Goal: Obtain resource: Download file/media

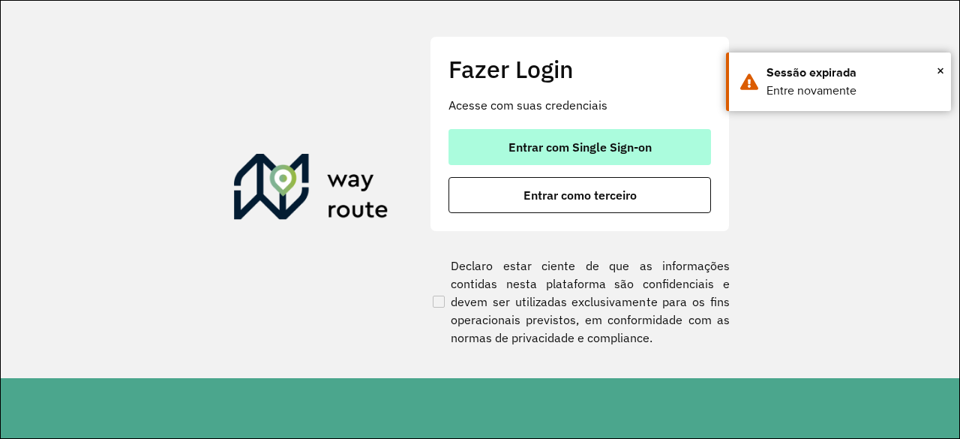
click at [555, 141] on span "Entrar com Single Sign-on" at bounding box center [580, 147] width 143 height 12
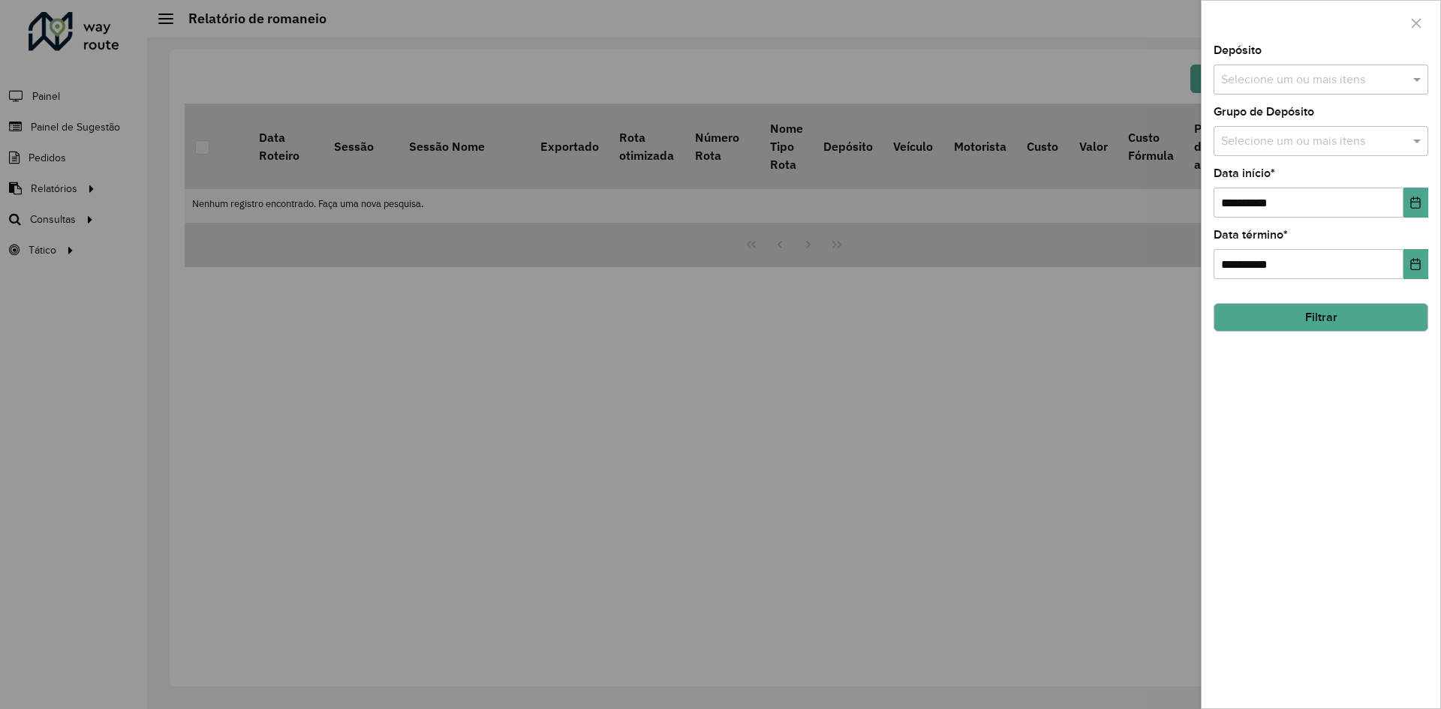
drag, startPoint x: 942, startPoint y: 161, endPoint x: 852, endPoint y: 164, distance: 89.4
click at [928, 164] on div at bounding box center [720, 354] width 1441 height 709
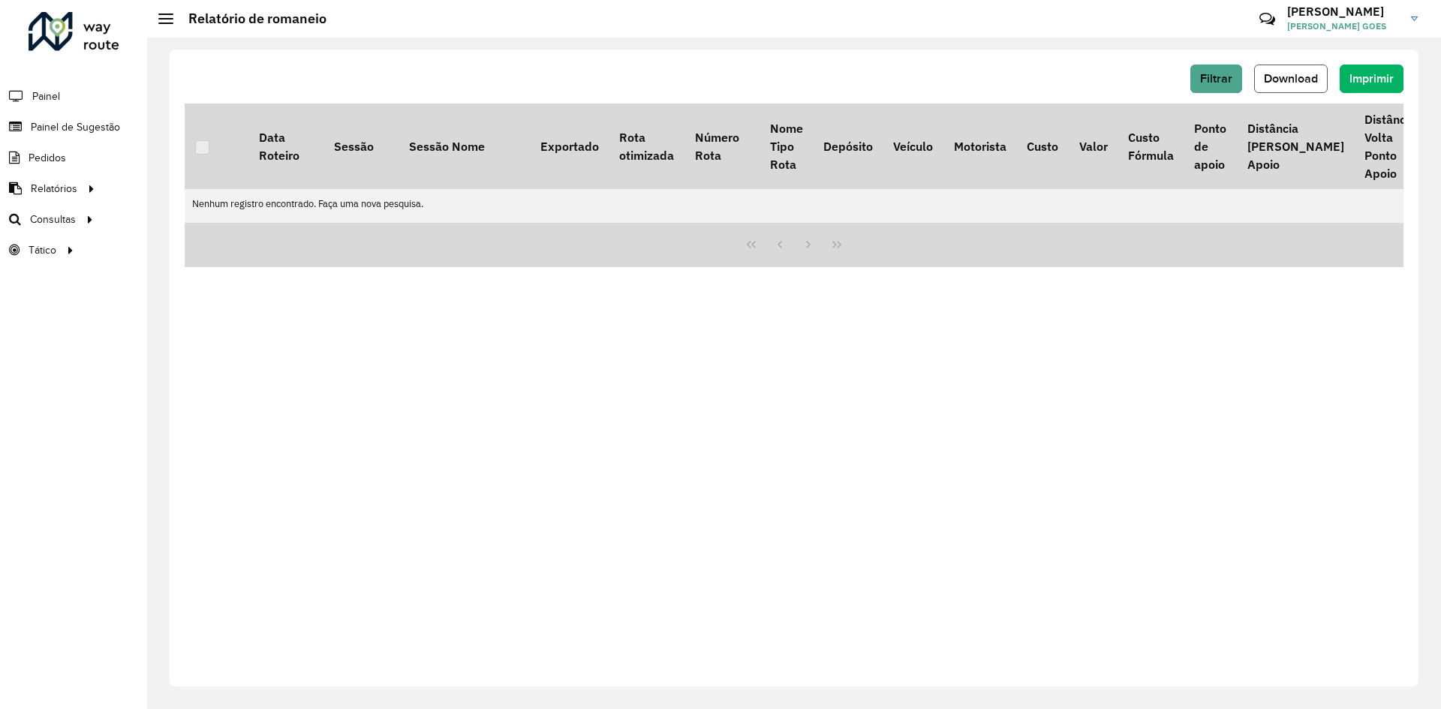
click at [960, 72] on span "Download" at bounding box center [1291, 78] width 54 height 13
click at [960, 83] on span "Download" at bounding box center [1291, 78] width 54 height 13
click at [960, 353] on div "Filtrar Download Imprimir Data Roteiro Sessão Sessão Nome Exportado Rota otimiz…" at bounding box center [794, 368] width 1249 height 637
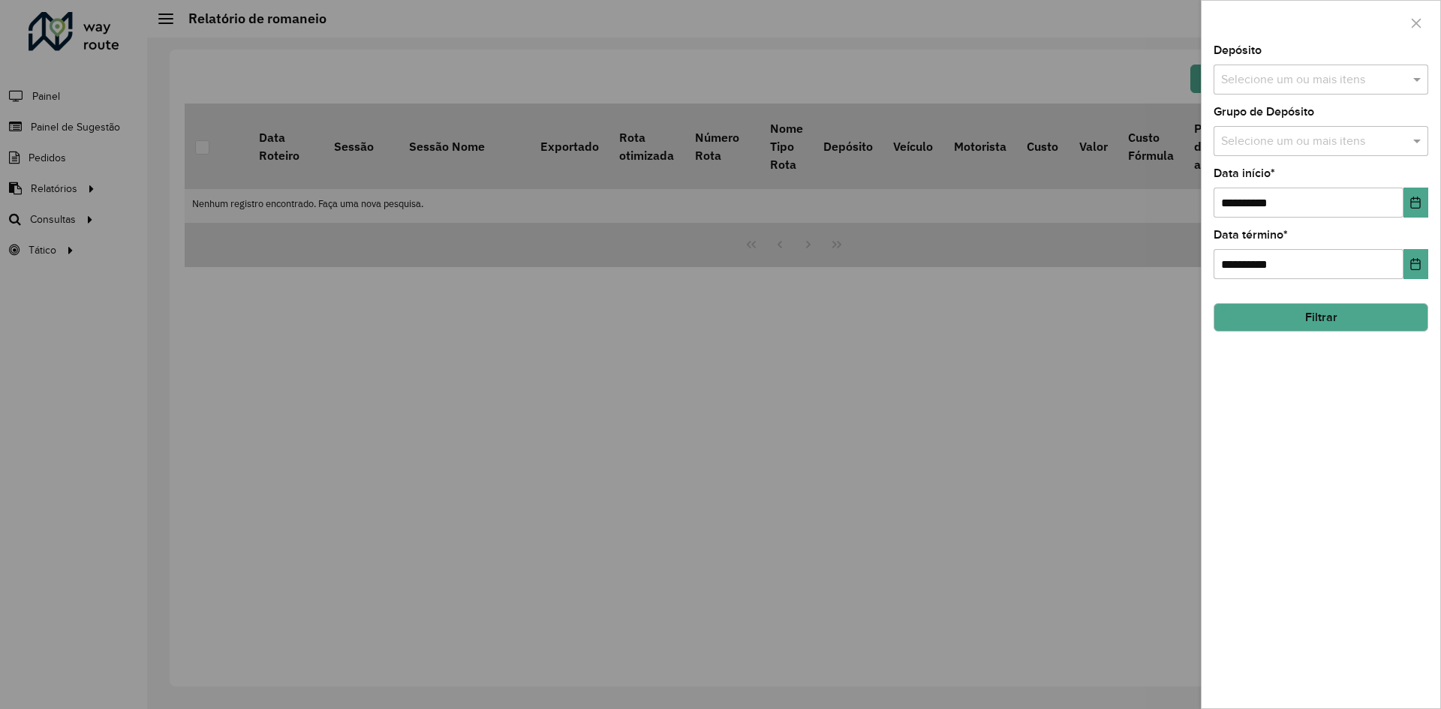
click at [1278, 65] on div "Selecione um ou mais itens" at bounding box center [1320, 80] width 215 height 30
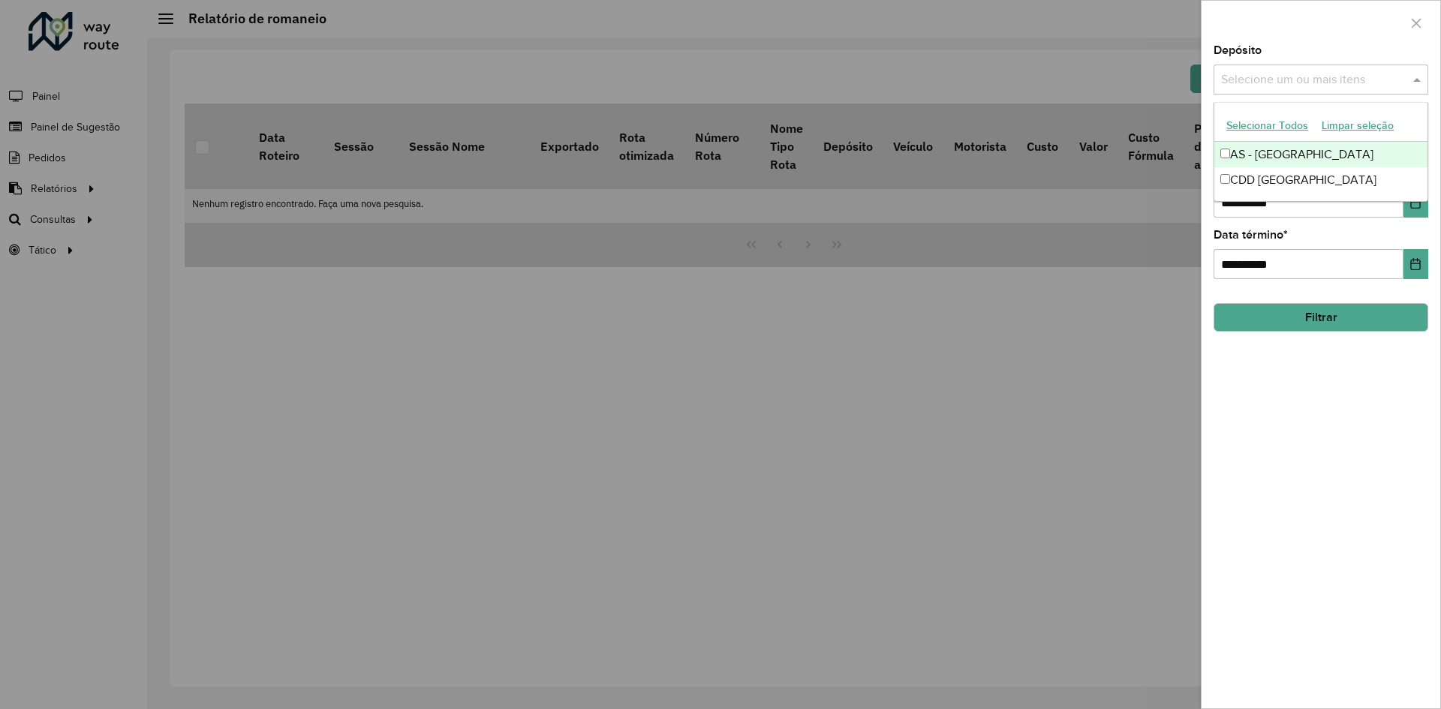
click at [1279, 68] on div "Selecione um ou mais itens" at bounding box center [1320, 80] width 215 height 30
click at [1286, 179] on div "CDD Fortaleza" at bounding box center [1320, 180] width 213 height 26
click at [1318, 41] on div at bounding box center [1320, 23] width 239 height 44
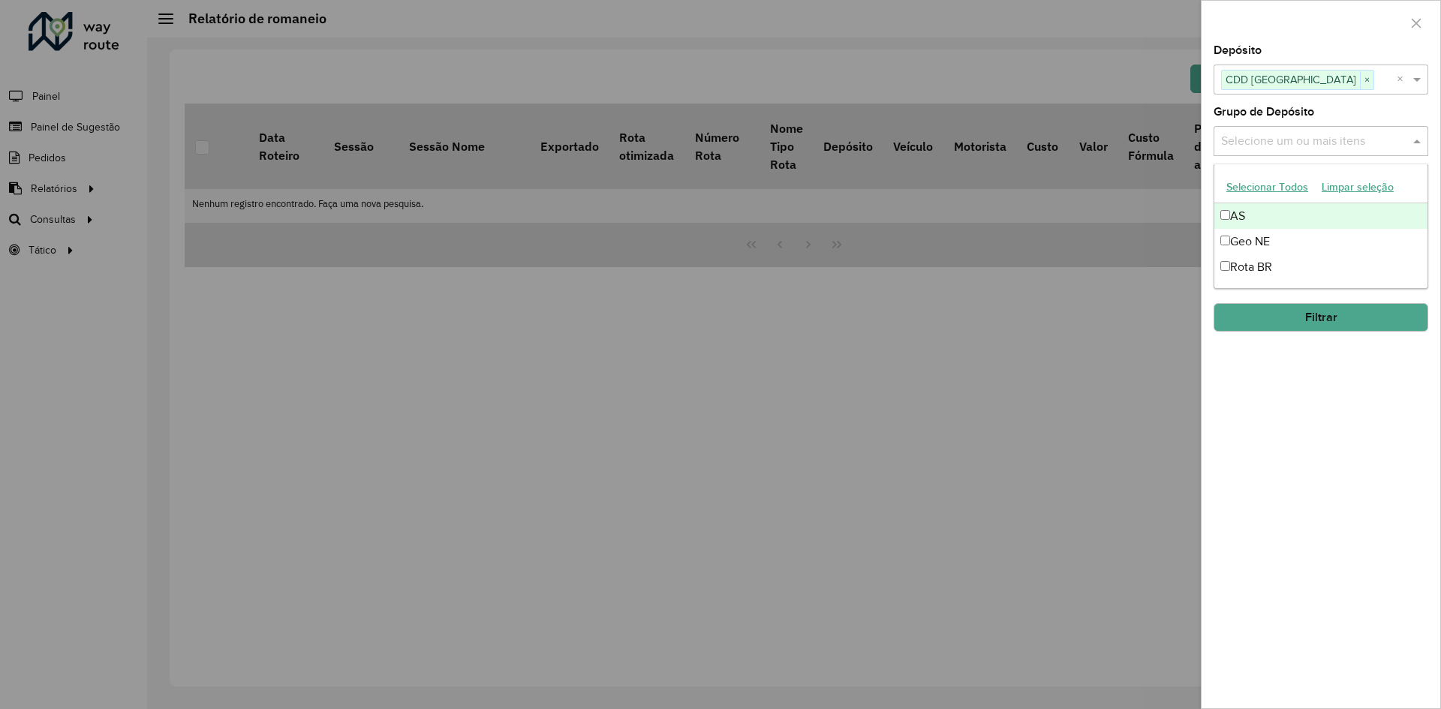
click at [1319, 134] on input "text" at bounding box center [1313, 142] width 192 height 18
drag, startPoint x: 1258, startPoint y: 270, endPoint x: 1255, endPoint y: 284, distance: 14.4
click at [1256, 271] on div "Rota BR" at bounding box center [1320, 267] width 213 height 26
drag, startPoint x: 1314, startPoint y: 392, endPoint x: 1305, endPoint y: 350, distance: 43.0
click at [1312, 392] on div "**********" at bounding box center [1320, 376] width 239 height 663
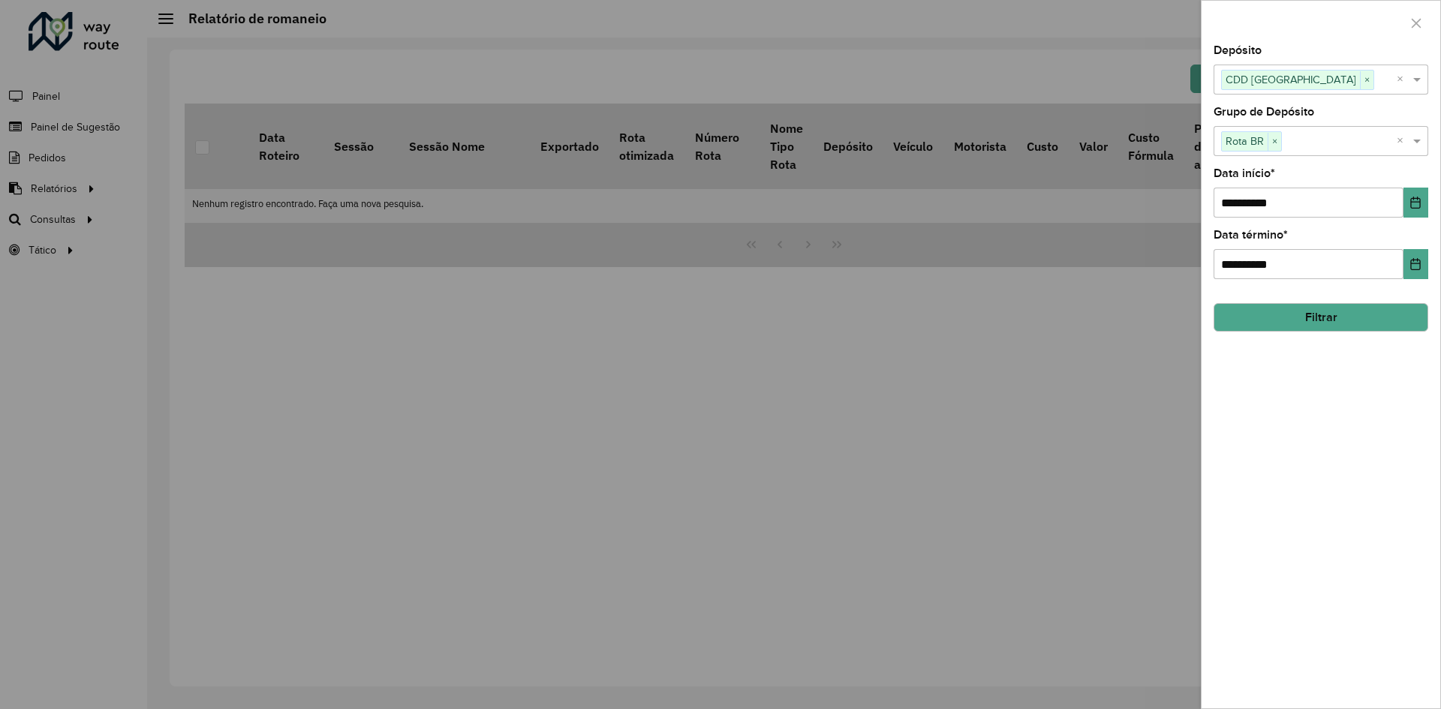
click at [1306, 327] on button "Filtrar" at bounding box center [1320, 317] width 215 height 29
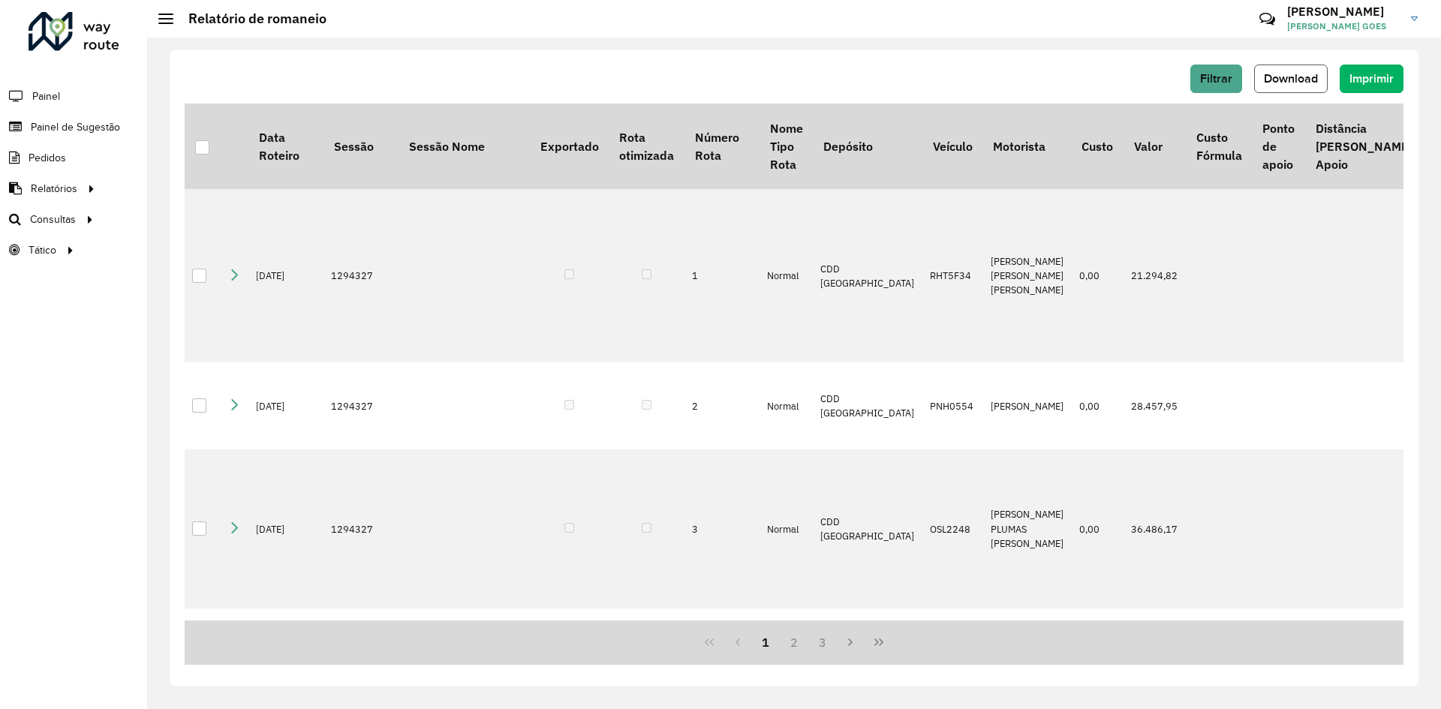
click at [1302, 76] on span "Download" at bounding box center [1291, 78] width 54 height 13
